Goal: Navigation & Orientation: Find specific page/section

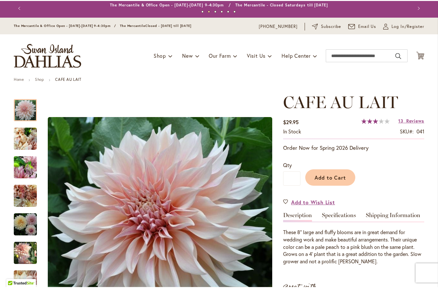
scroll to position [2, 0]
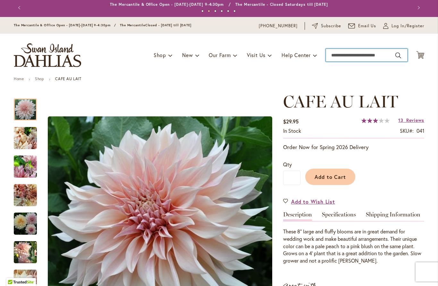
click at [340, 56] on input "Search" at bounding box center [366, 55] width 82 height 13
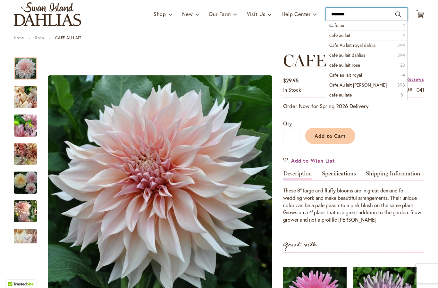
scroll to position [45, 0]
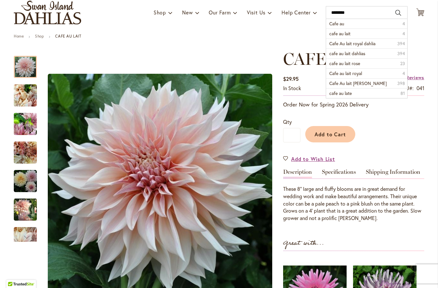
click at [333, 56] on span "cafe au lait dahlias" at bounding box center [347, 53] width 36 height 6
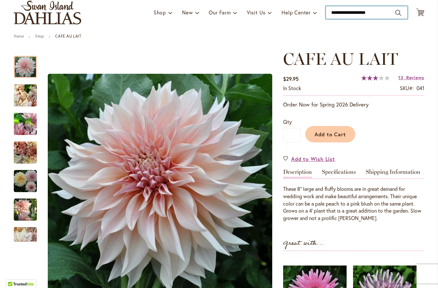
type input "**********"
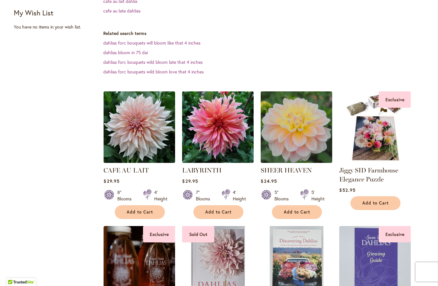
scroll to position [151, 0]
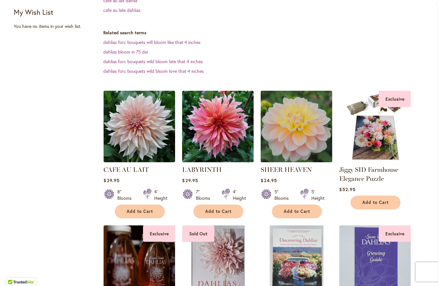
click at [204, 173] on link "LABYRINTH" at bounding box center [201, 170] width 39 height 8
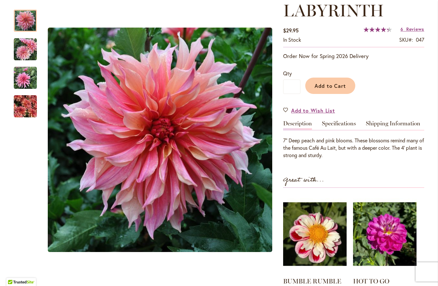
scroll to position [92, 0]
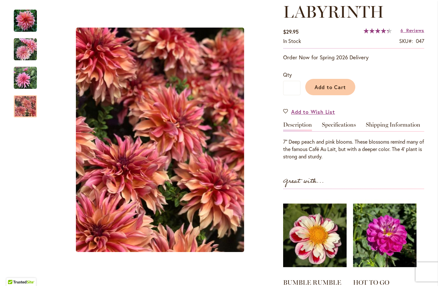
click at [23, 104] on img "Labyrinth" at bounding box center [25, 106] width 23 height 31
